Goal: Navigation & Orientation: Find specific page/section

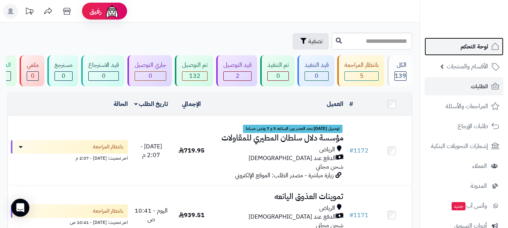
click at [471, 50] on span "لوحة التحكم" at bounding box center [474, 46] width 27 height 11
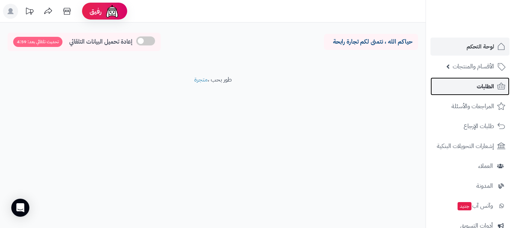
click at [484, 85] on span "الطلبات" at bounding box center [484, 86] width 17 height 11
